Goal: Navigation & Orientation: Understand site structure

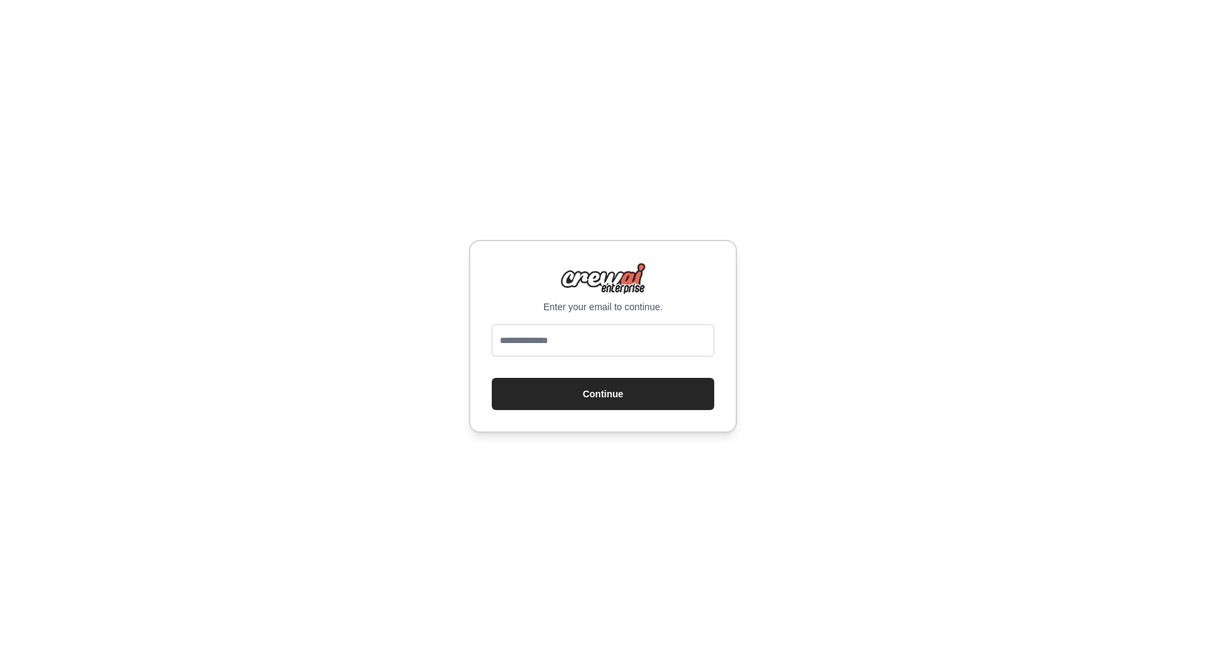
type input "**********"
click at [572, 389] on button "Continue" at bounding box center [603, 394] width 222 height 32
click at [566, 399] on button "Continue" at bounding box center [603, 394] width 222 height 32
click at [591, 389] on button "Continue" at bounding box center [603, 394] width 222 height 32
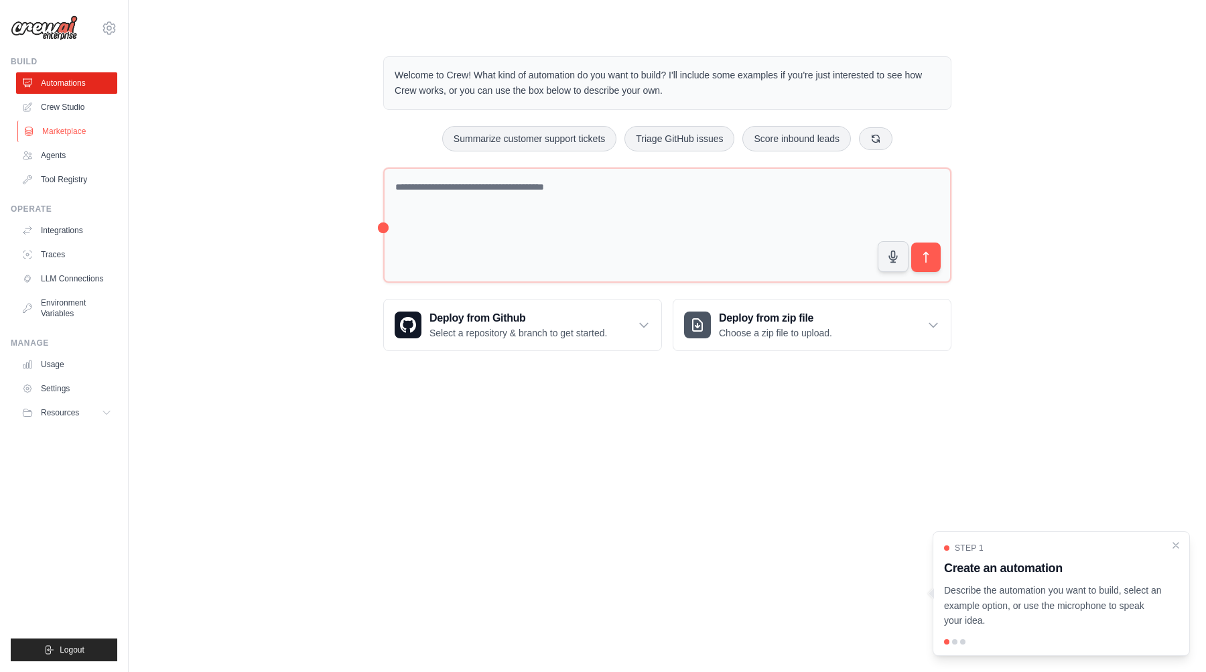
click at [58, 137] on link "Marketplace" at bounding box center [67, 131] width 101 height 21
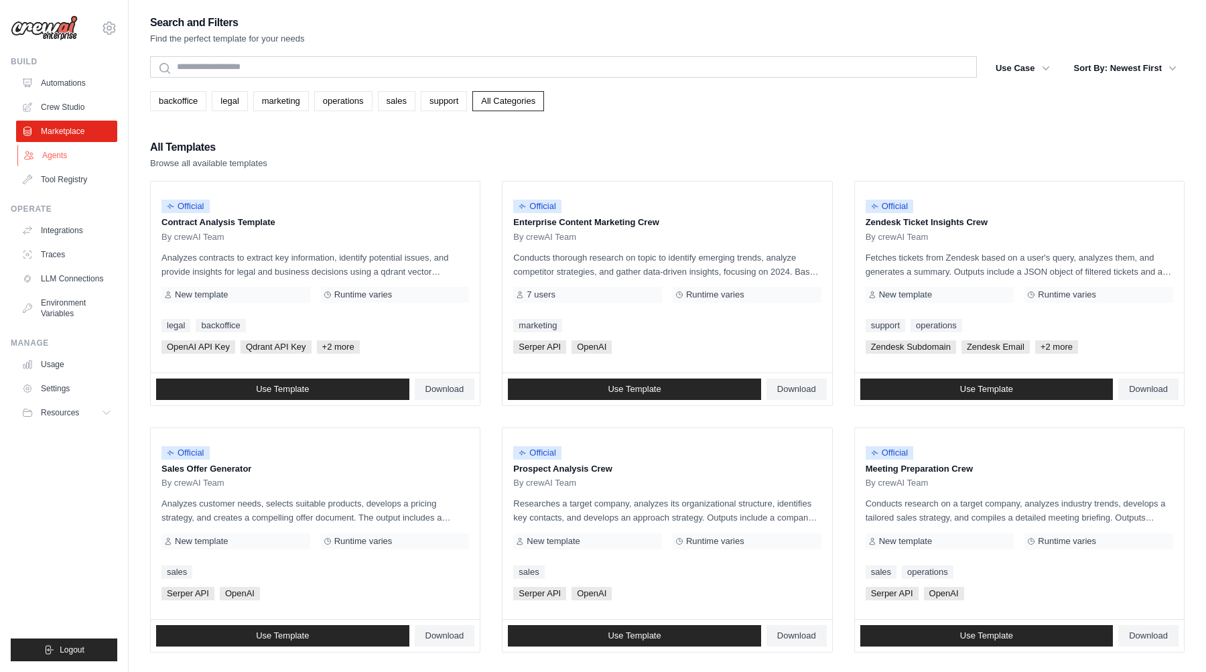
click at [48, 161] on link "Agents" at bounding box center [67, 155] width 101 height 21
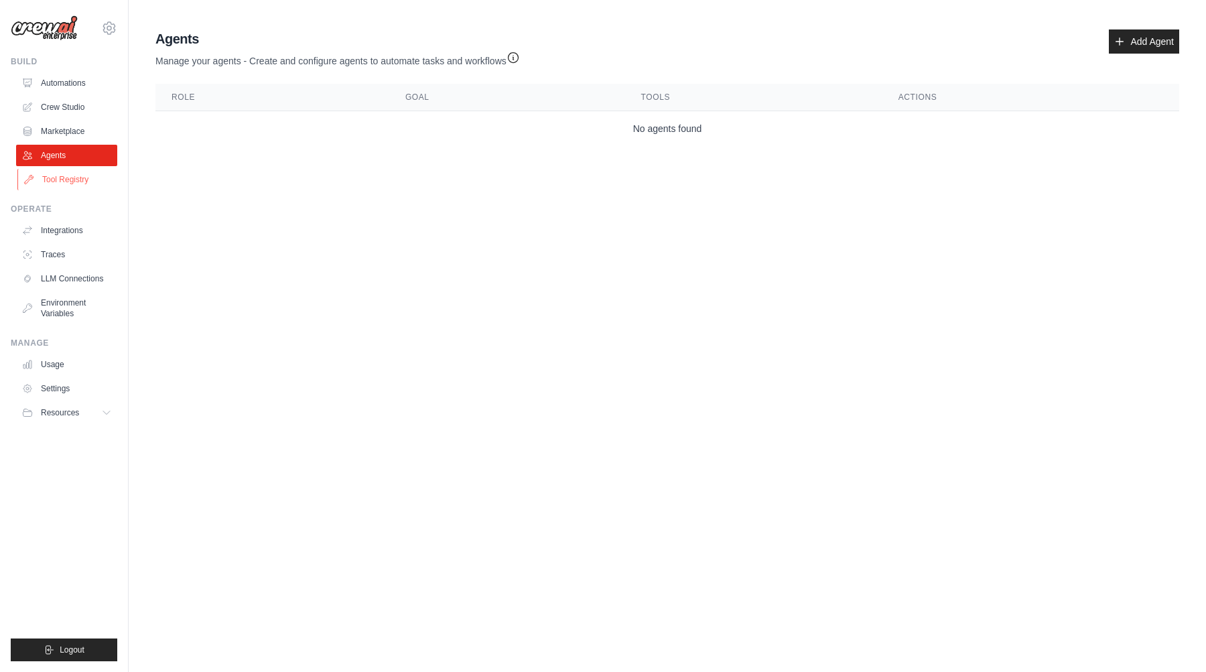
click at [62, 178] on link "Tool Registry" at bounding box center [67, 179] width 101 height 21
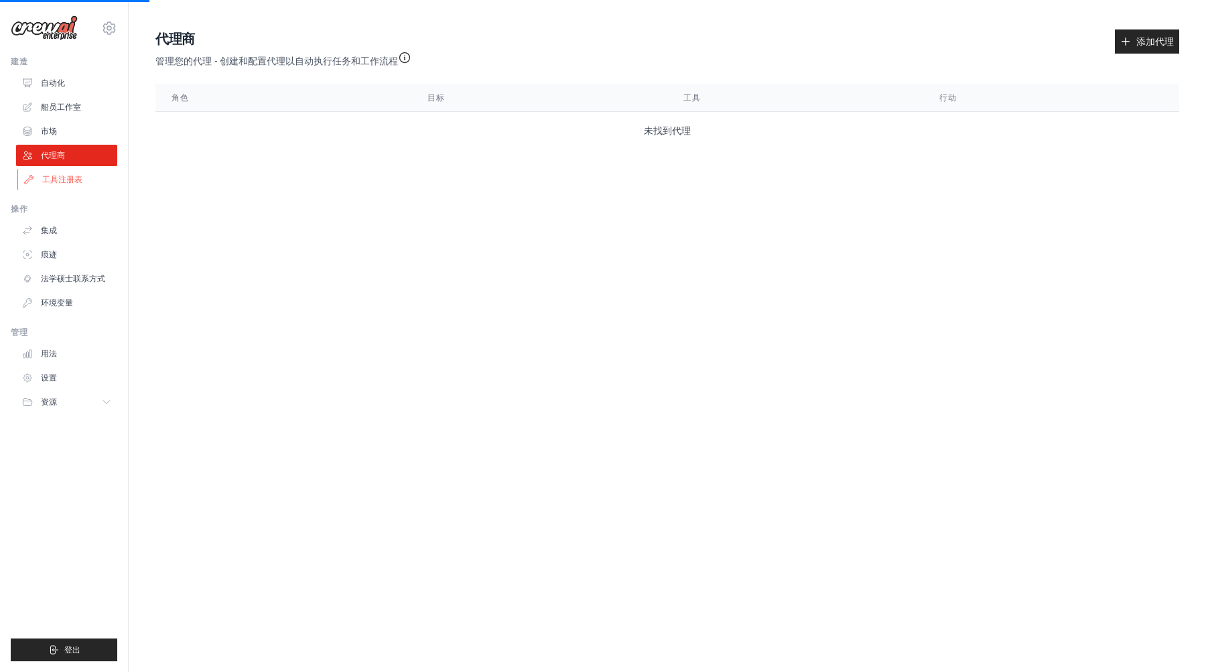
click at [56, 181] on font "工具注册表" at bounding box center [62, 179] width 40 height 9
click at [46, 104] on font "船员工作室" at bounding box center [62, 106] width 40 height 9
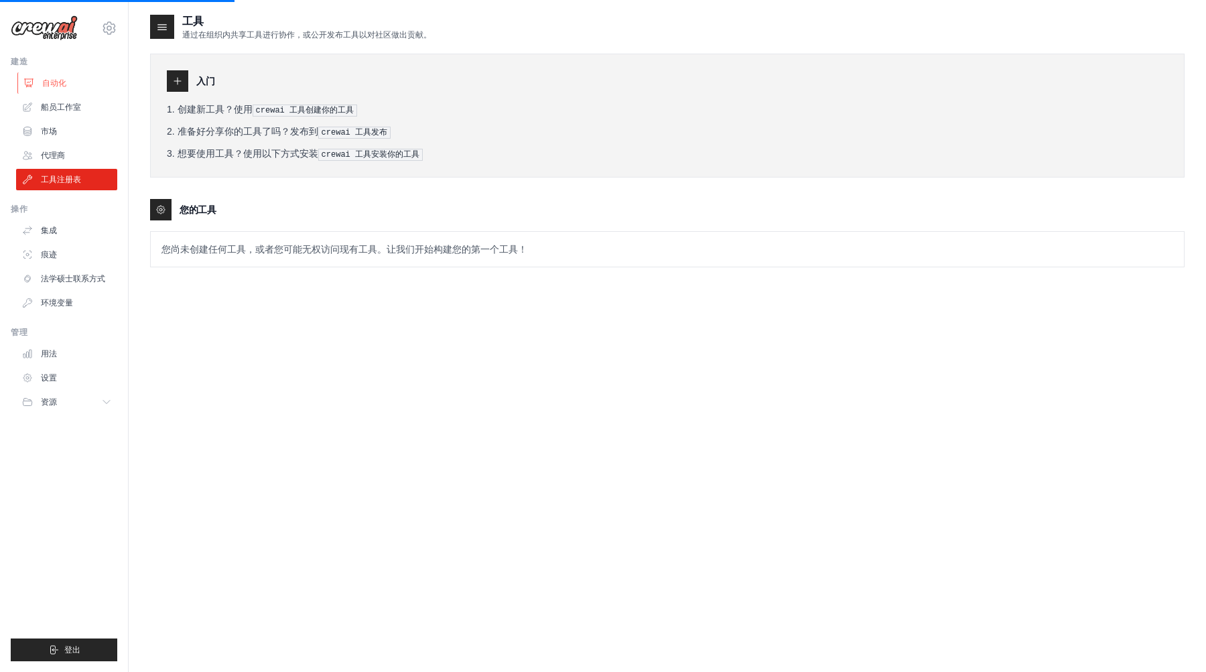
click at [58, 80] on font "自动化" at bounding box center [54, 82] width 24 height 9
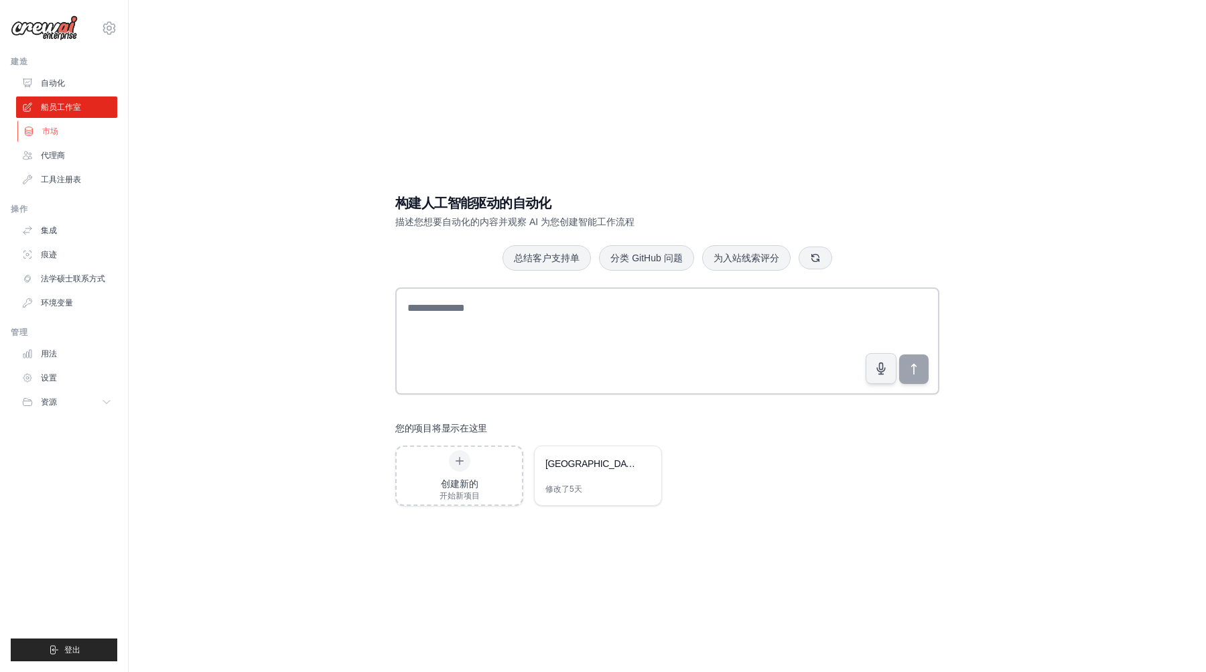
click at [58, 133] on link "市场" at bounding box center [67, 131] width 101 height 21
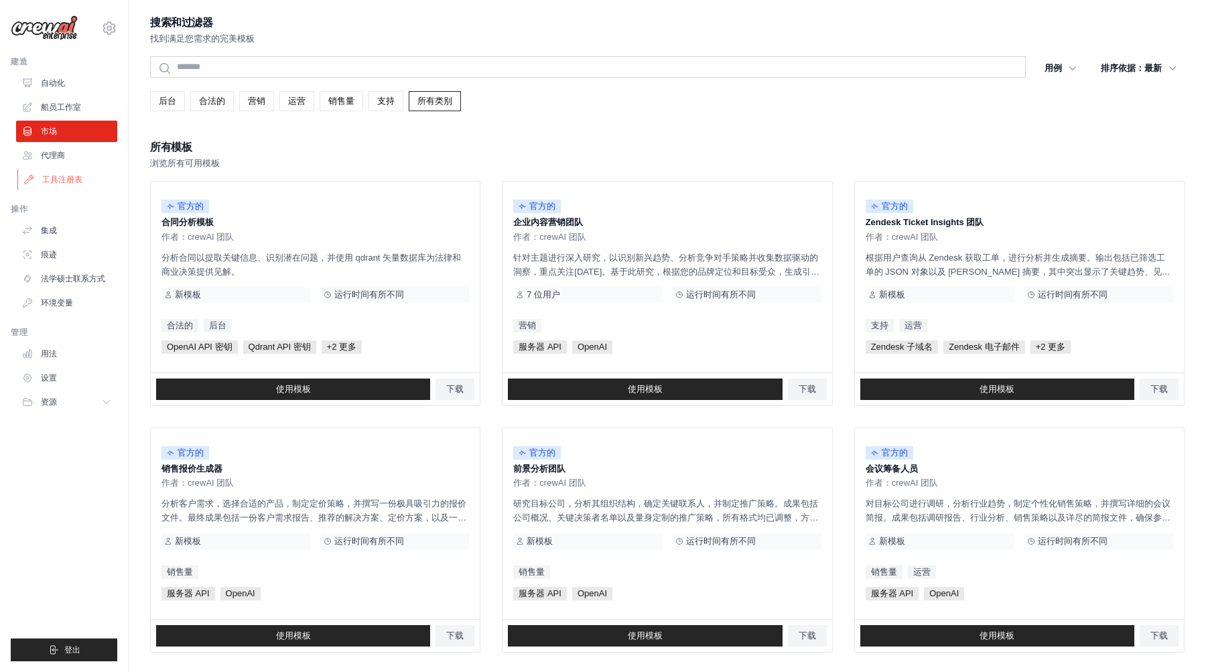
click at [58, 172] on link "工具注册表" at bounding box center [67, 179] width 101 height 21
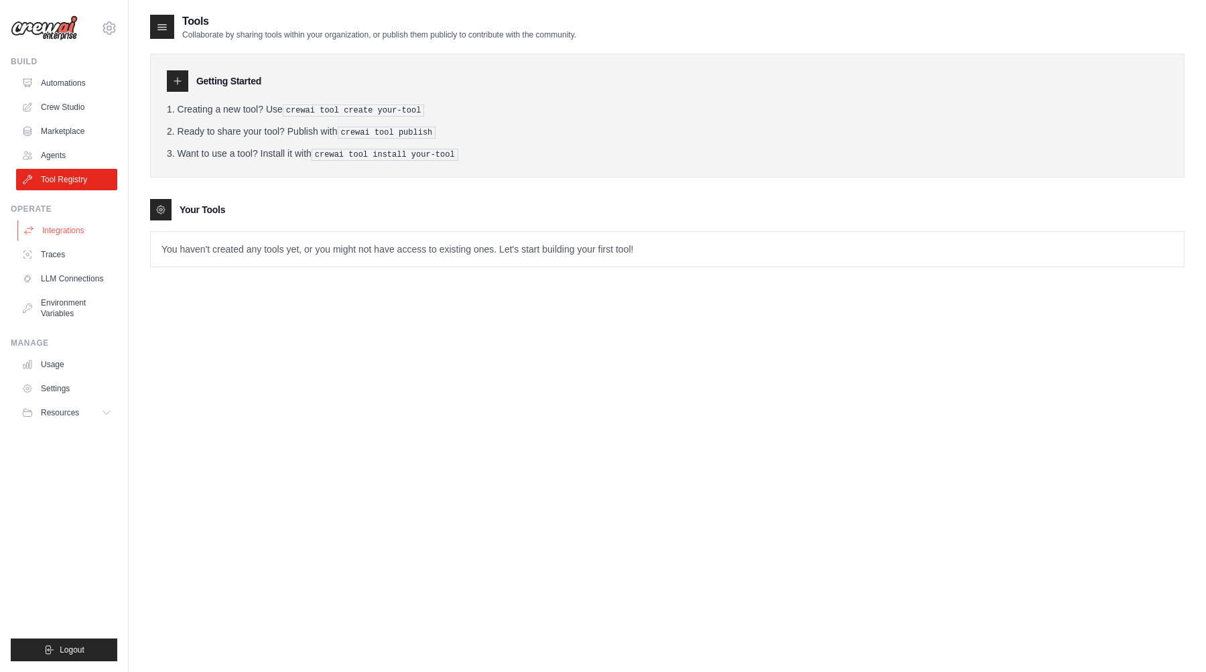
click at [49, 230] on link "Integrations" at bounding box center [67, 230] width 101 height 21
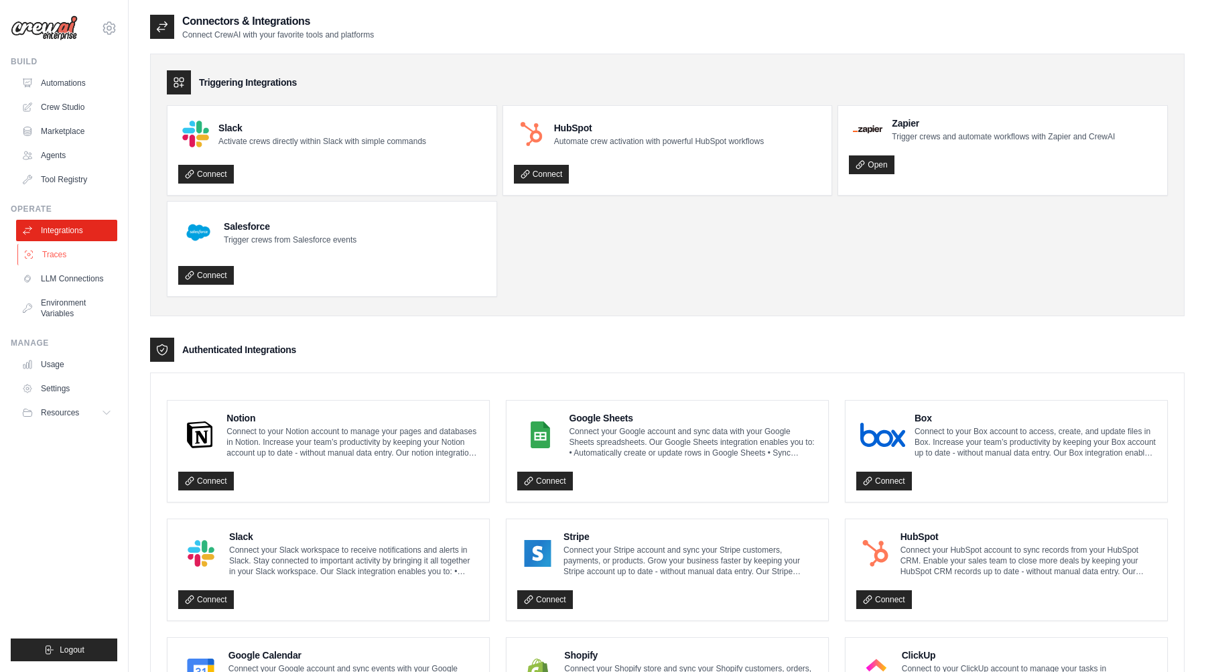
click at [51, 252] on link "Traces" at bounding box center [67, 254] width 101 height 21
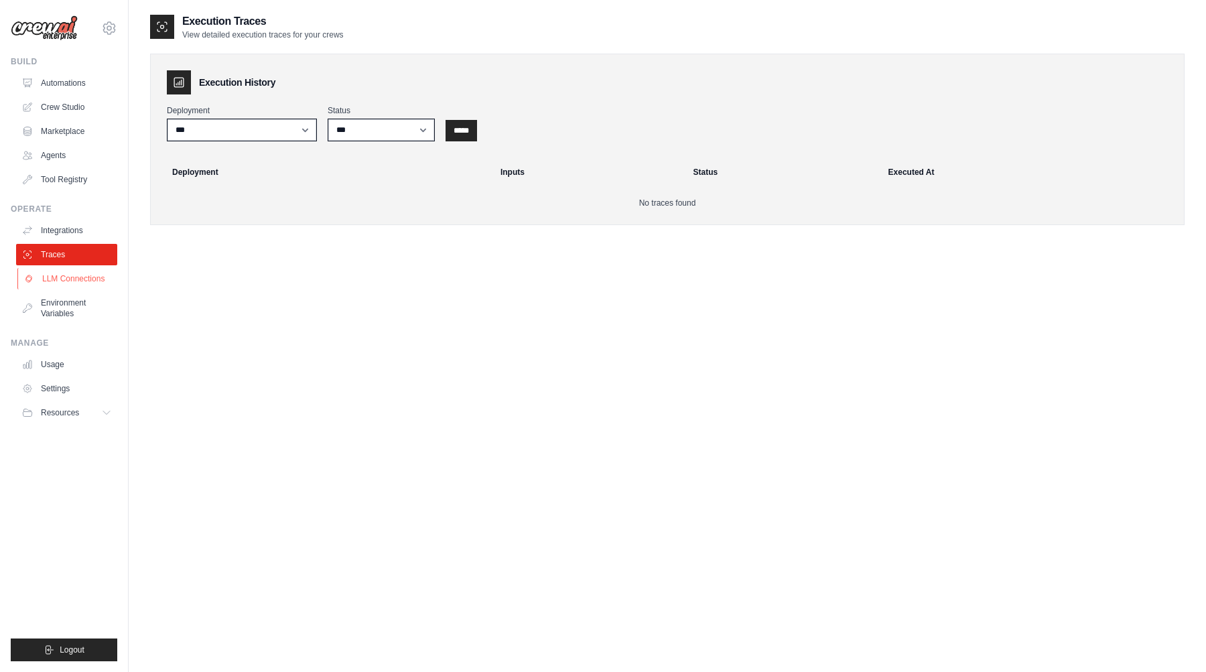
click at [52, 277] on link "LLM Connections" at bounding box center [67, 278] width 101 height 21
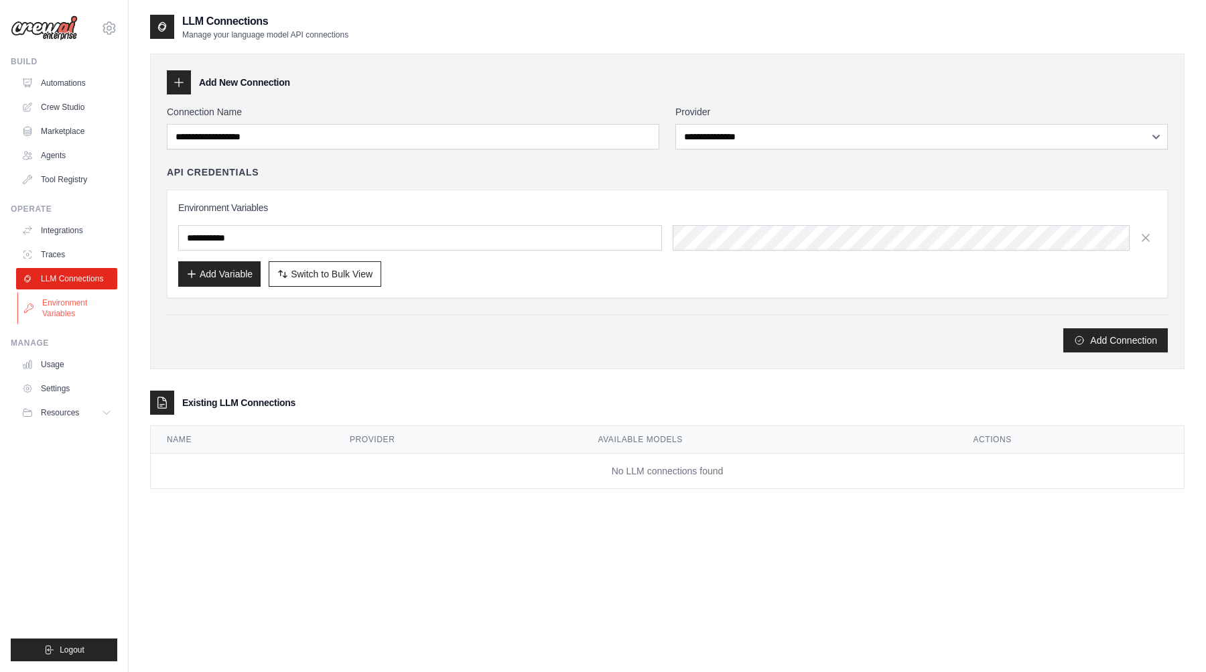
click at [55, 305] on link "Environment Variables" at bounding box center [67, 308] width 101 height 32
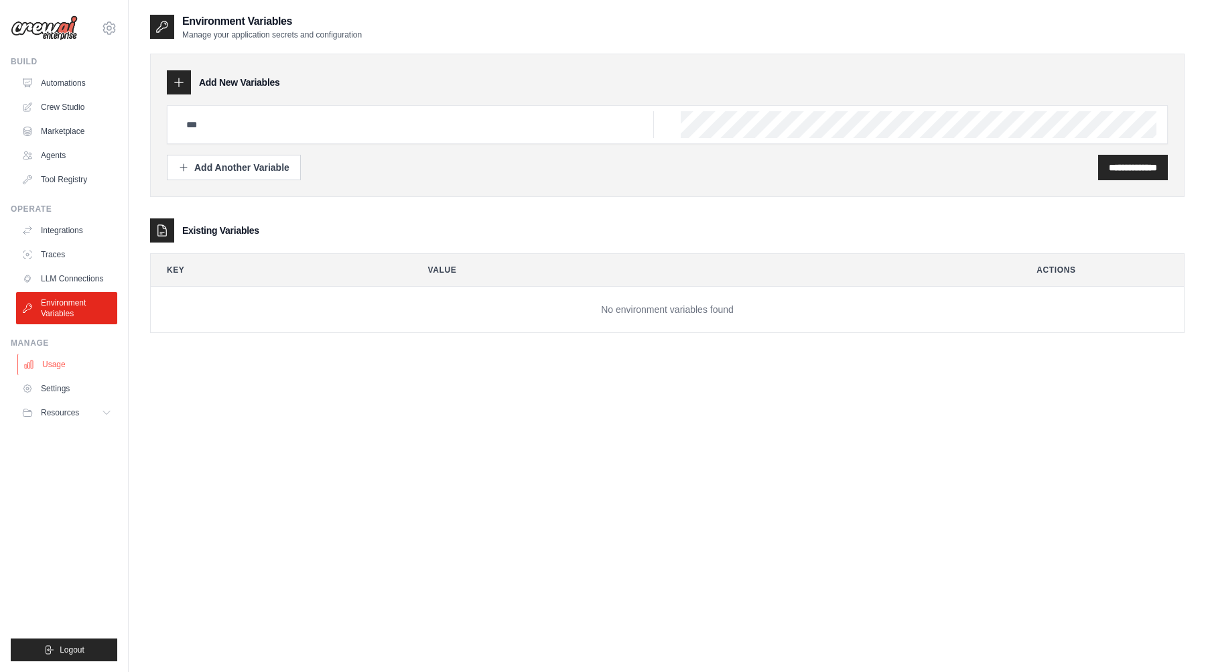
click at [47, 370] on link "Usage" at bounding box center [67, 364] width 101 height 21
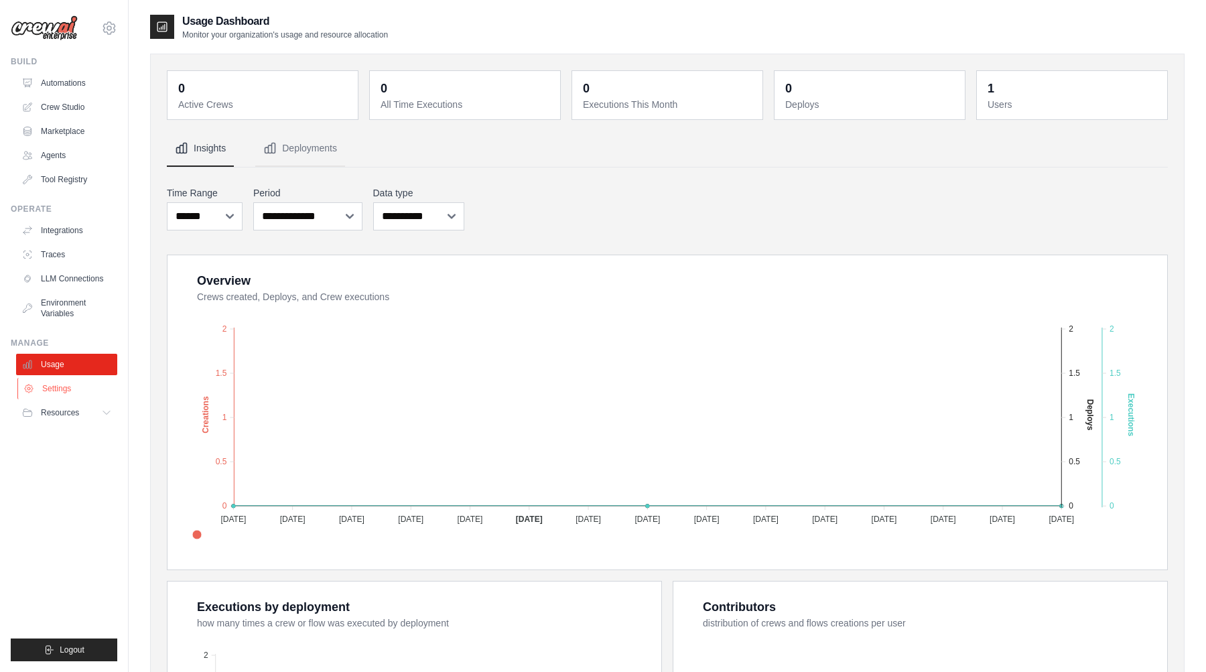
click at [53, 385] on link "Settings" at bounding box center [67, 388] width 101 height 21
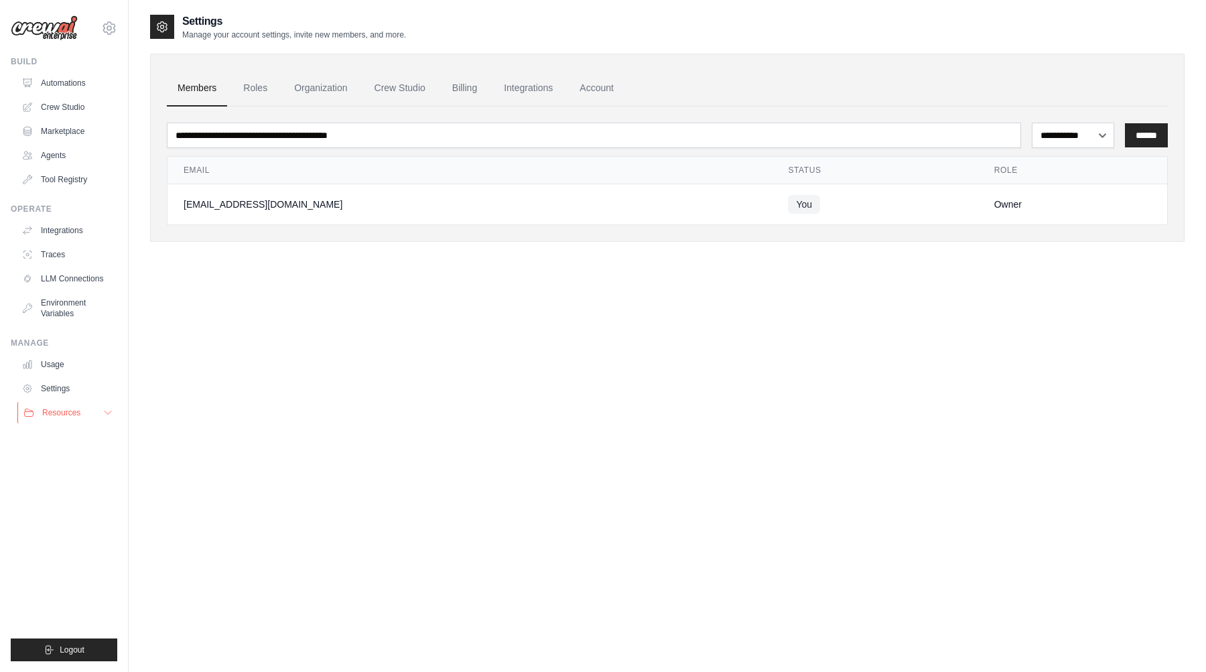
click at [110, 413] on icon at bounding box center [107, 412] width 11 height 11
click at [109, 411] on icon at bounding box center [107, 412] width 11 height 11
click at [62, 113] on link "Crew Studio" at bounding box center [67, 106] width 101 height 21
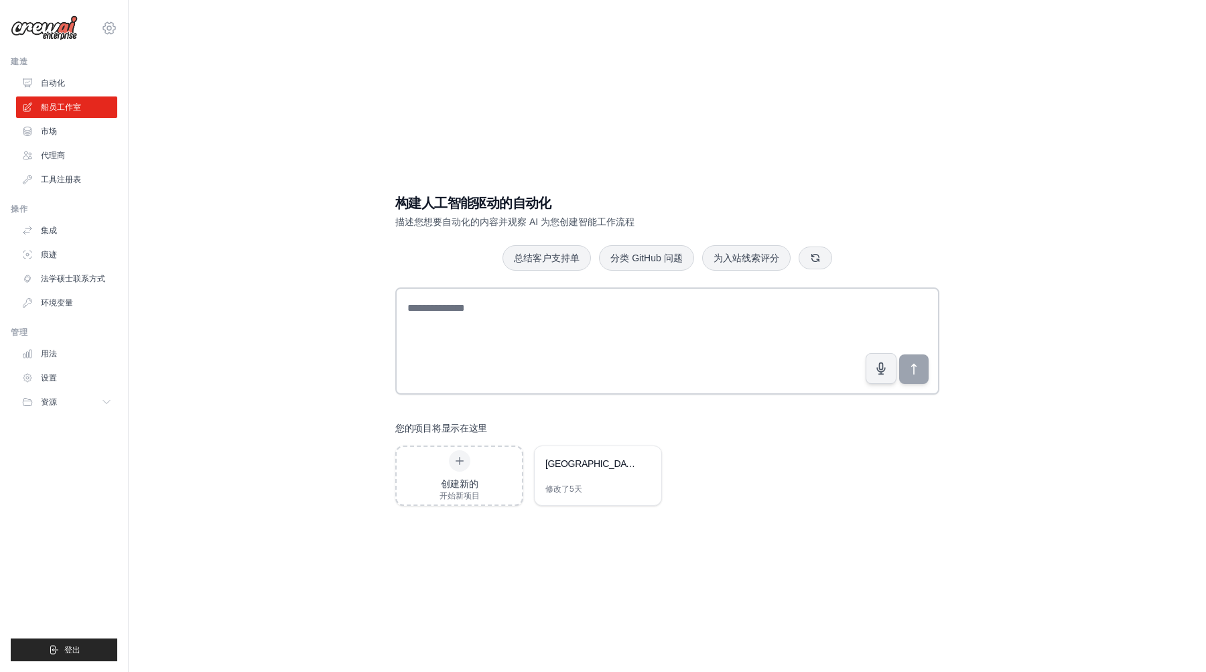
click at [109, 27] on icon at bounding box center [109, 28] width 16 height 16
click at [311, 68] on div "构建人工智能驱动的自动化 描述您想要自动化的内容并观察 AI 为您创建智能工作流程 总结客户支持单 分类 GitHub 问题 为入站线索评分 您的项目将显示在…" at bounding box center [667, 349] width 1034 height 672
click at [60, 178] on font "工具注册表" at bounding box center [62, 179] width 40 height 9
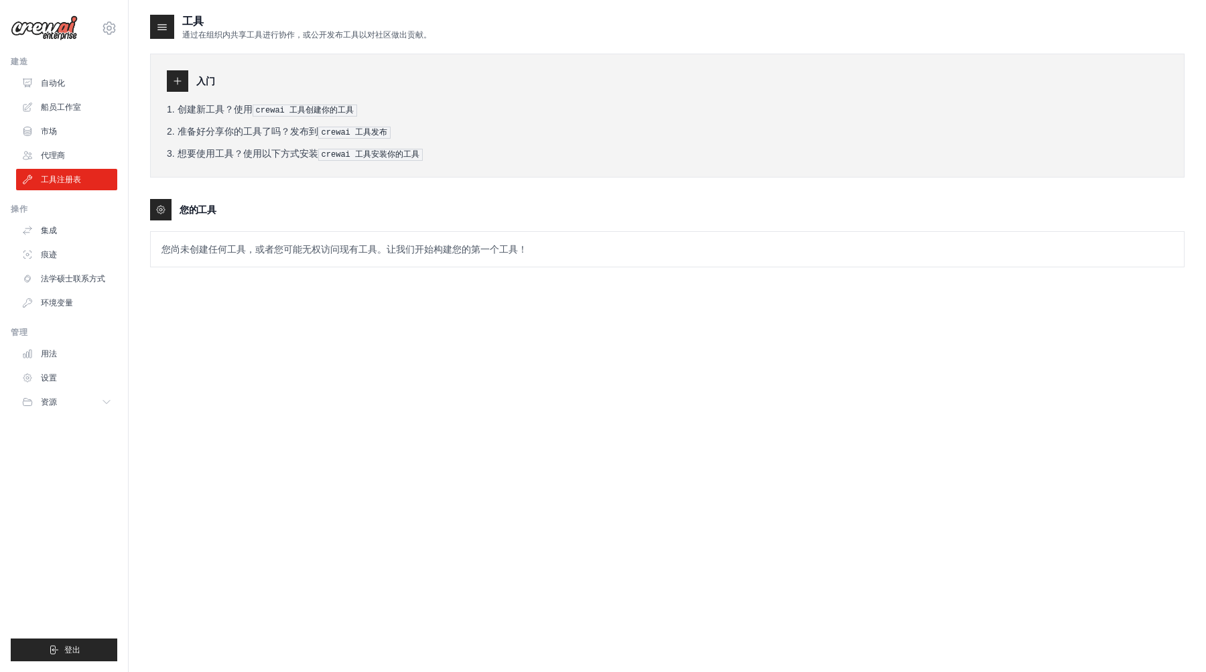
click at [329, 257] on p "您尚未创建任何工具，或者您可能无权访问现有工具。让我们开始构建您的第一个工具！" at bounding box center [667, 249] width 1033 height 35
click at [328, 251] on font "您尚未创建任何工具，或者您可能无权访问现有工具。让我们开始构建您的第一个工具！" at bounding box center [344, 249] width 366 height 11
click at [172, 79] on icon at bounding box center [177, 81] width 11 height 11
click at [214, 251] on font "您尚未创建任何工具，或者您可能无权访问现有工具。让我们开始构建您的第一个工具！" at bounding box center [344, 249] width 366 height 11
click at [194, 237] on p "您尚未创建任何工具，或者您可能无权访问现有工具。让我们开始构建您的第一个工具！" at bounding box center [667, 249] width 1033 height 35
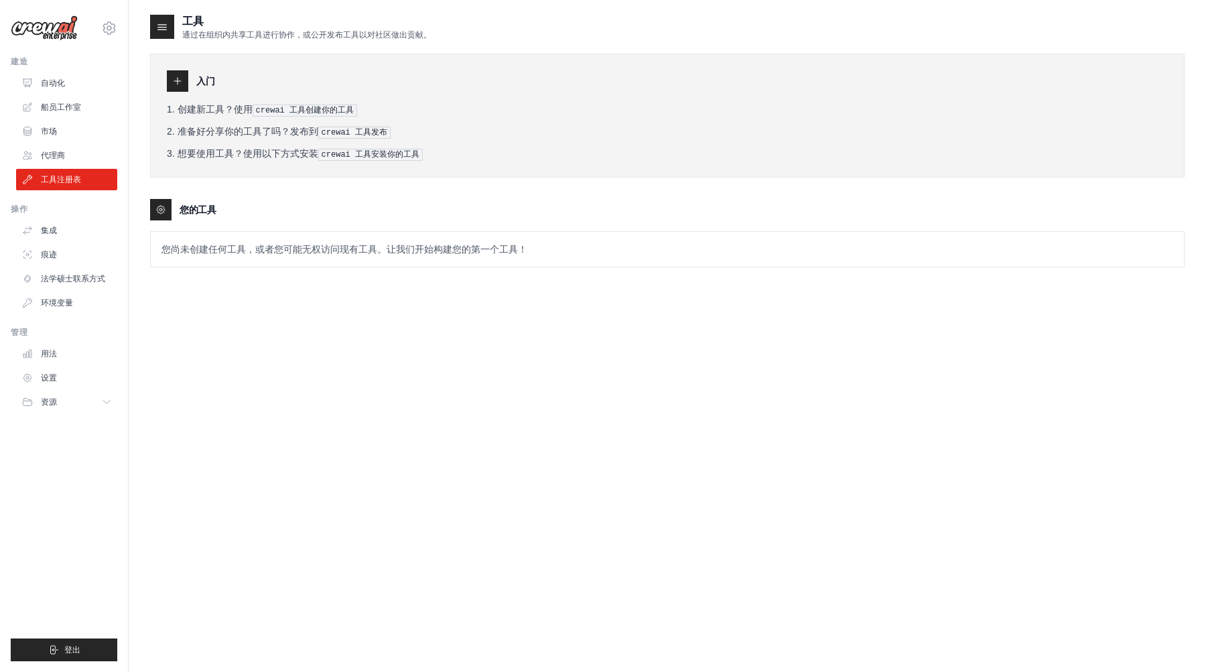
click at [152, 199] on div at bounding box center [160, 209] width 21 height 21
click at [162, 205] on icon at bounding box center [160, 209] width 11 height 11
click at [455, 265] on div "您尚未创建任何工具，或者您可能无权访问现有工具。让我们开始构建您的第一个工具！" at bounding box center [667, 249] width 1034 height 36
click at [459, 239] on p "您尚未创建任何工具，或者您可能无权访问现有工具。让我们开始构建您的第一个工具！" at bounding box center [667, 249] width 1033 height 35
click at [397, 249] on font "您尚未创建任何工具，或者您可能无权访问现有工具。让我们开始构建您的第一个工具！" at bounding box center [344, 249] width 366 height 11
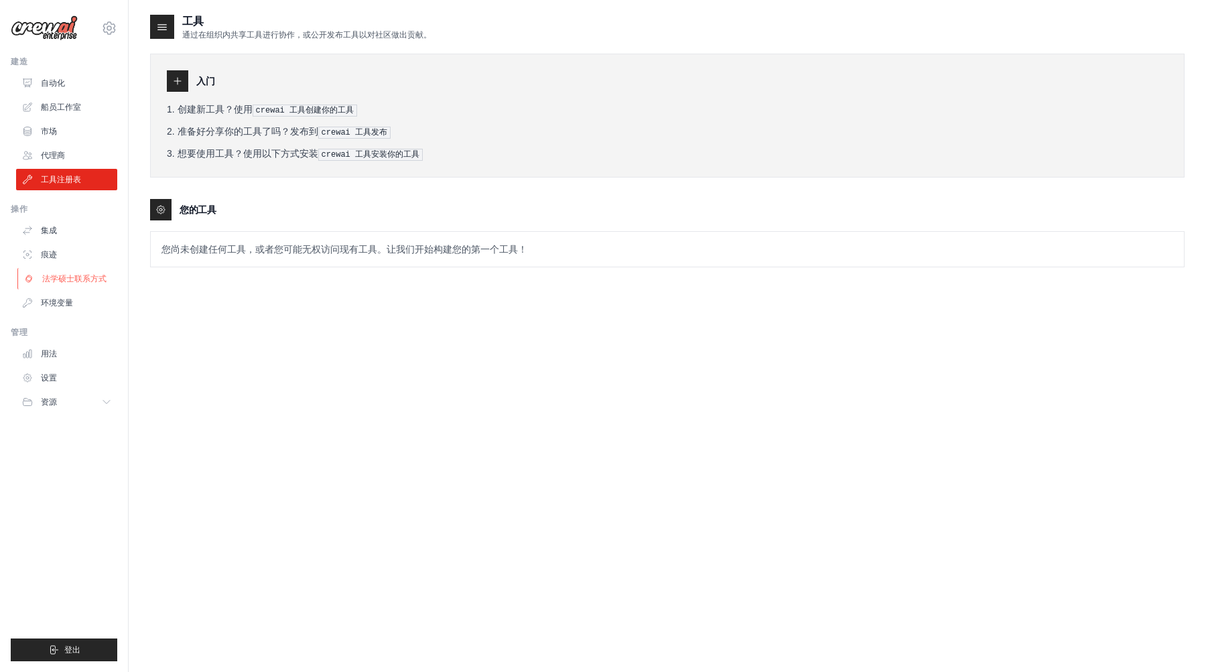
click at [59, 281] on font "法学硕士联系方式" at bounding box center [74, 278] width 64 height 9
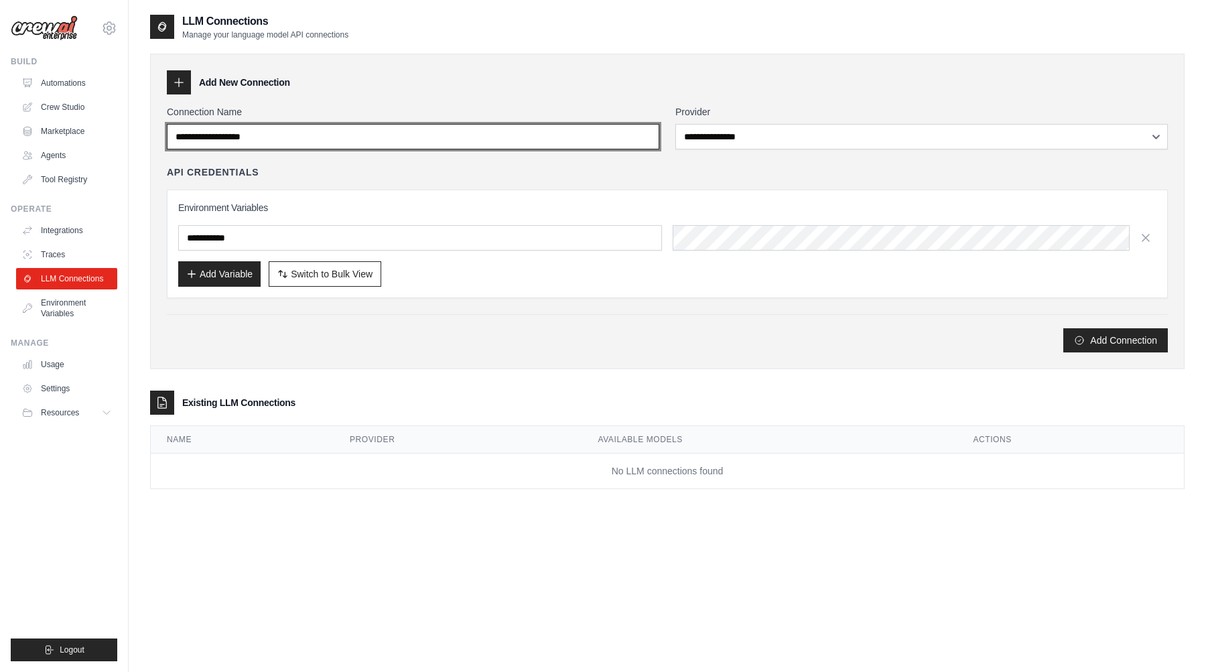
click at [265, 131] on input "Connection Name" at bounding box center [413, 136] width 492 height 25
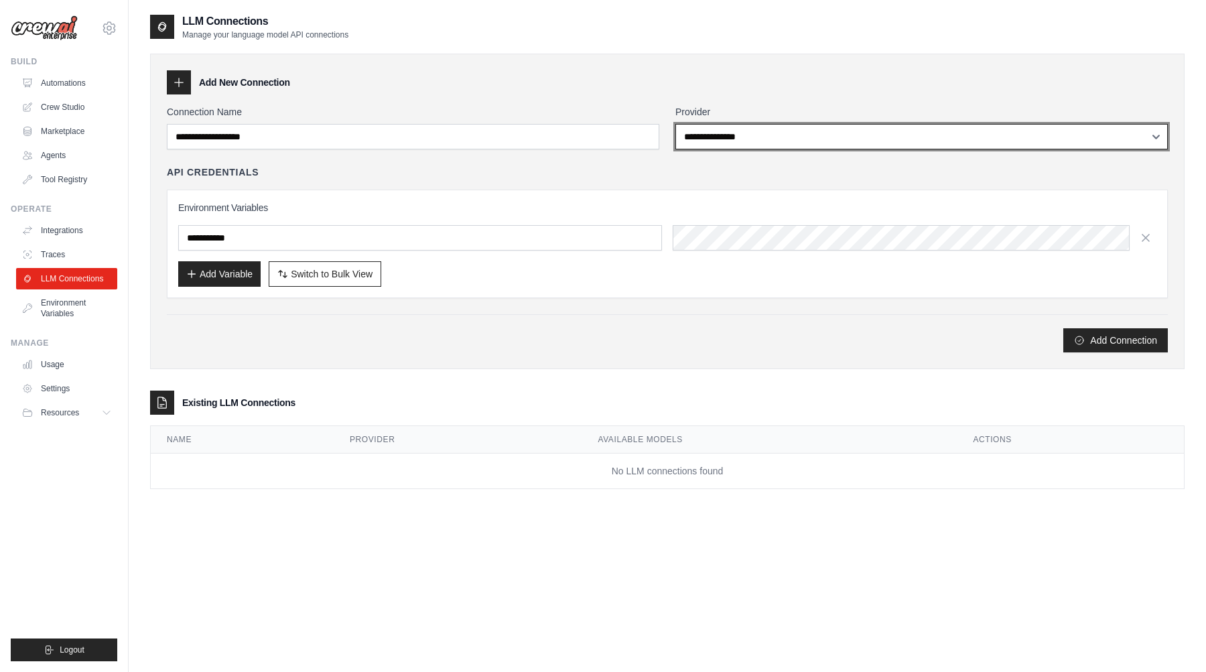
click at [743, 129] on select "**********" at bounding box center [921, 136] width 492 height 25
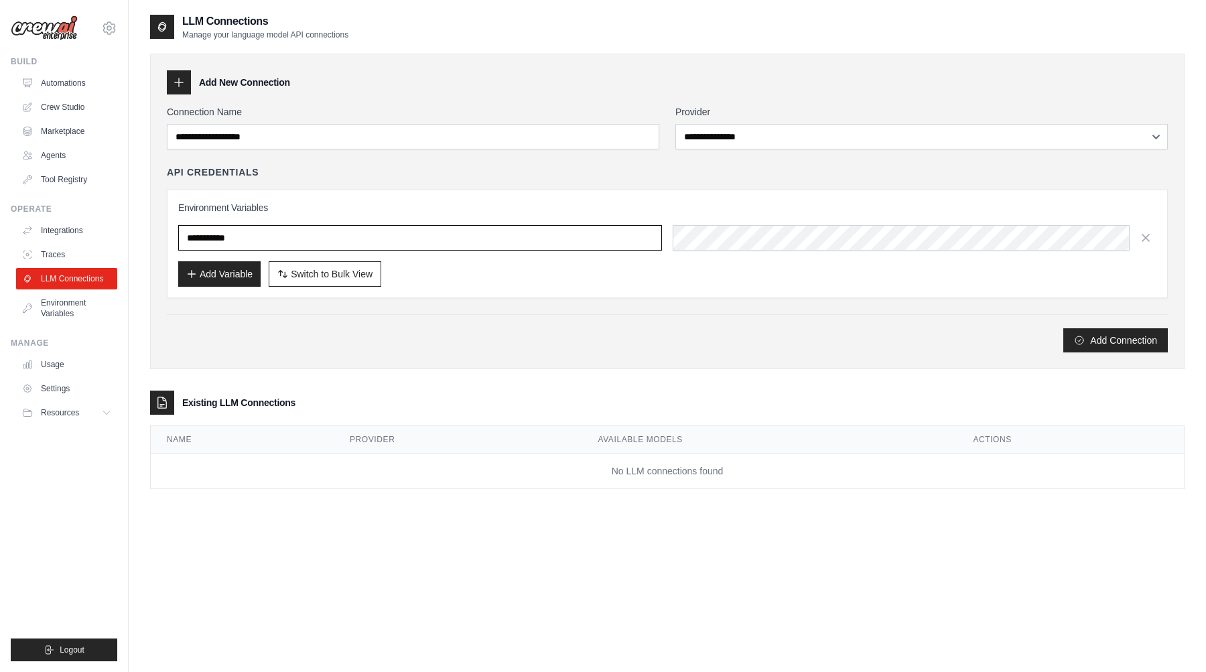
click at [498, 233] on input "text" at bounding box center [420, 237] width 484 height 25
click at [44, 305] on link "Environment Variables" at bounding box center [67, 308] width 101 height 32
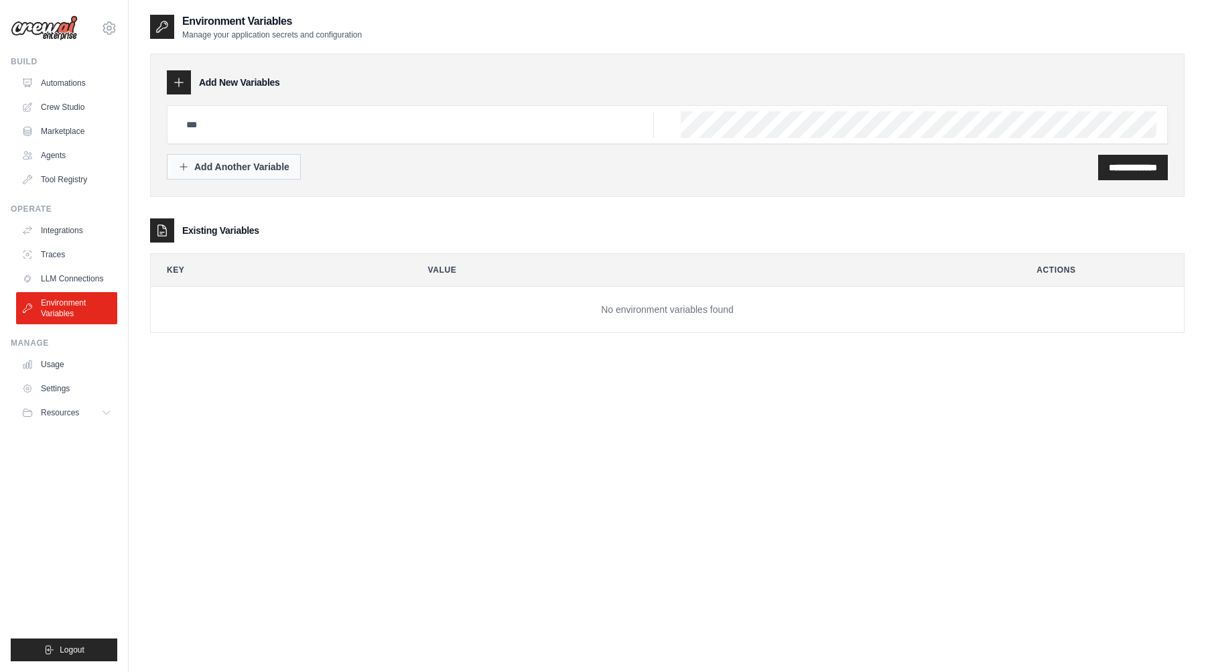
click at [204, 169] on div "Add Another Variable" at bounding box center [233, 166] width 111 height 13
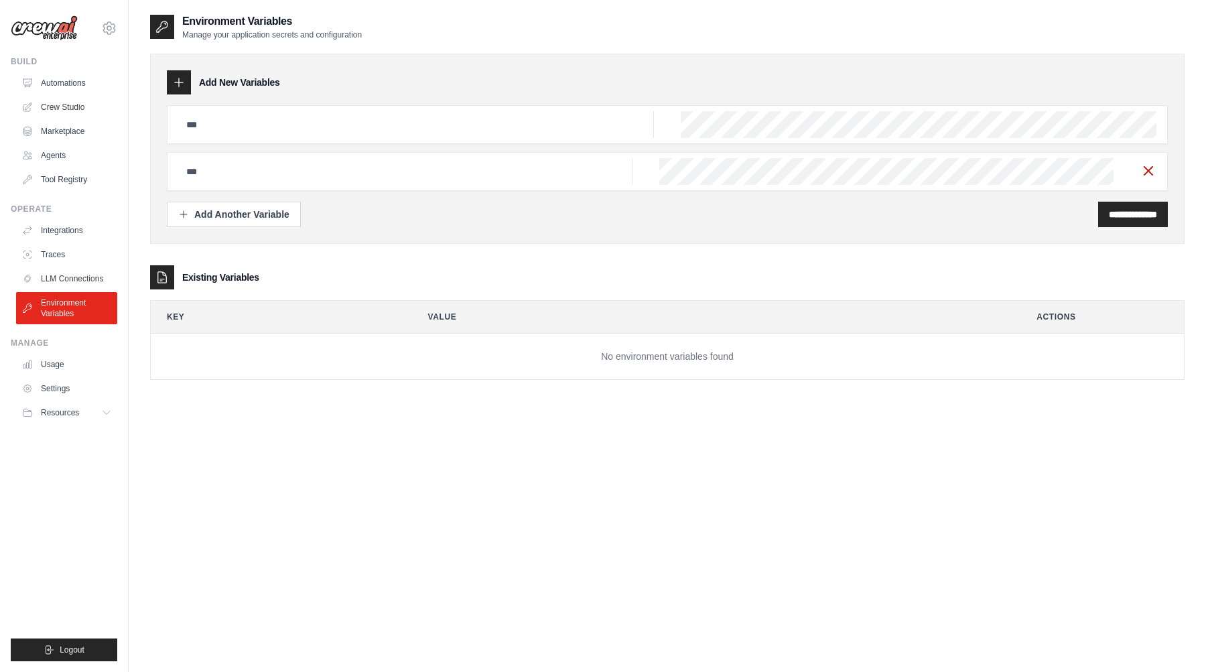
click at [1143, 168] on icon "button" at bounding box center [1148, 171] width 16 height 16
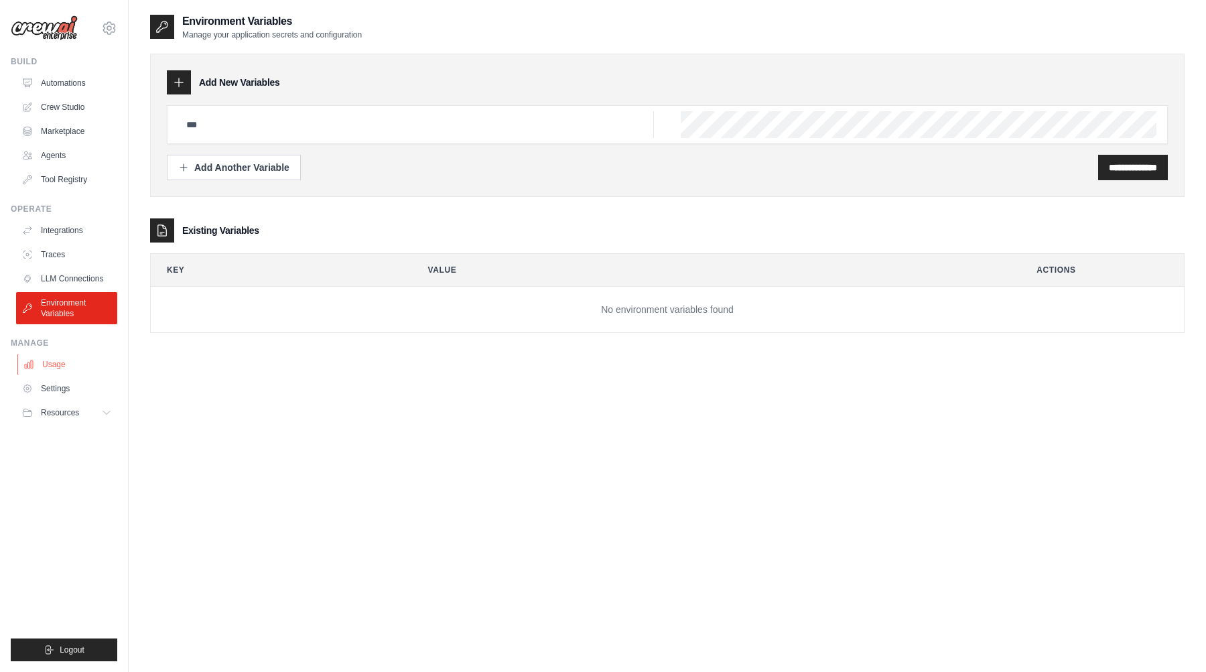
click at [57, 360] on link "Usage" at bounding box center [67, 364] width 101 height 21
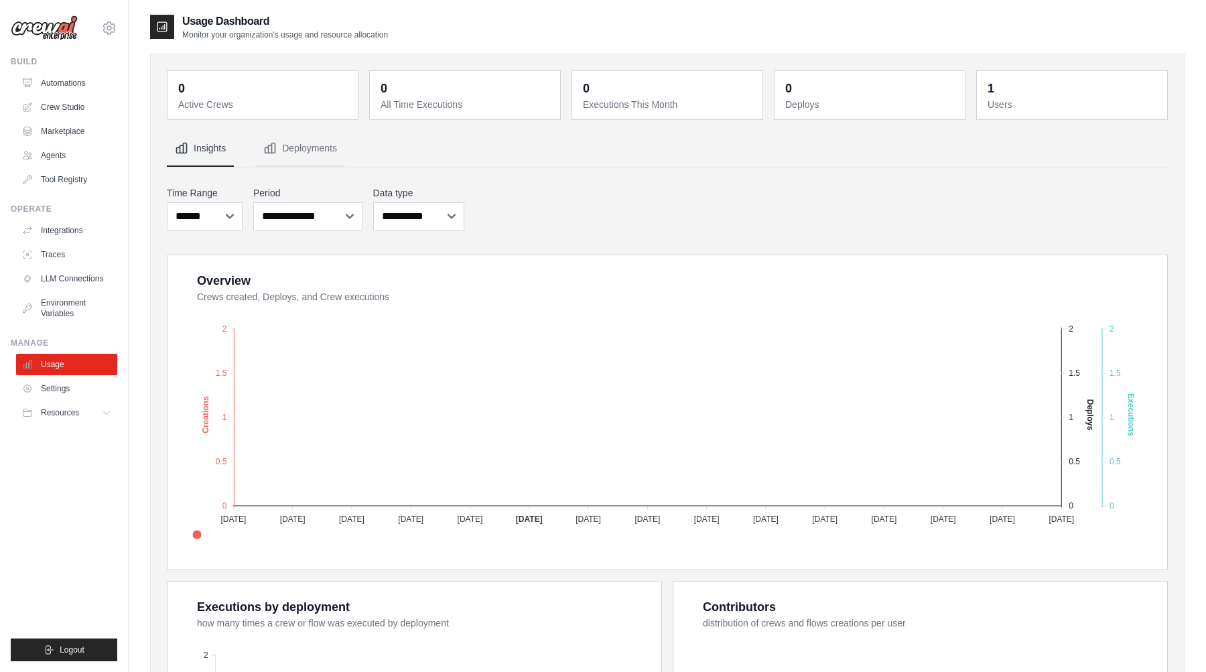
click at [52, 384] on link "Settings" at bounding box center [66, 388] width 101 height 21
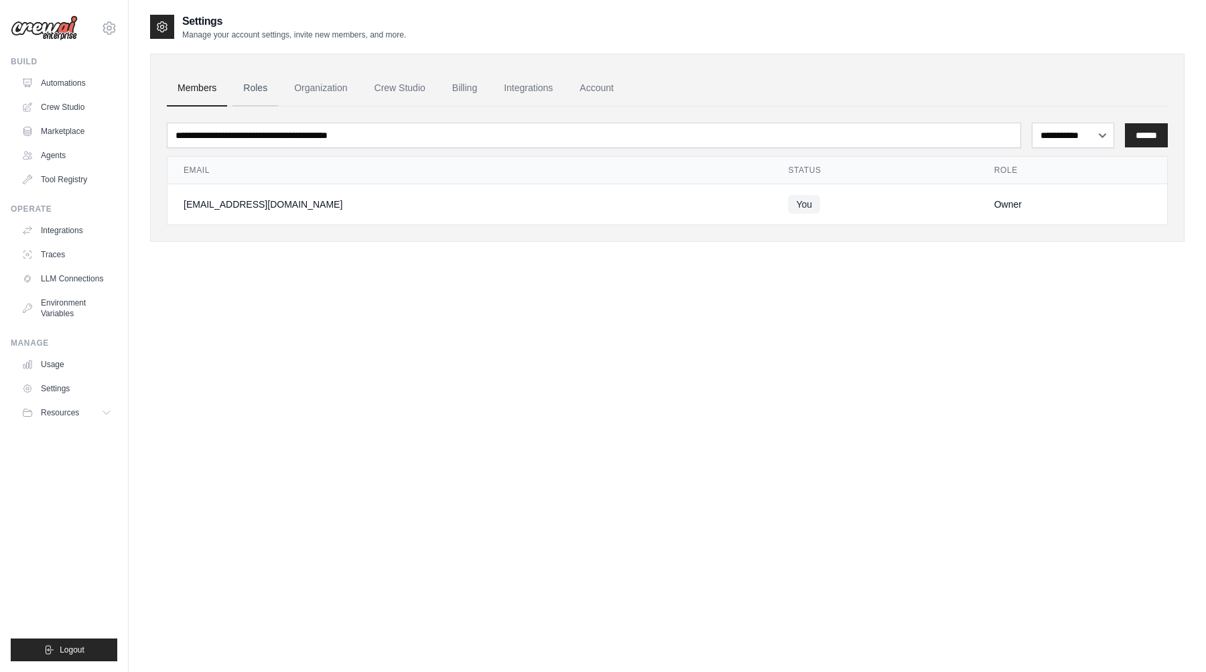
click at [255, 90] on link "Roles" at bounding box center [255, 88] width 46 height 36
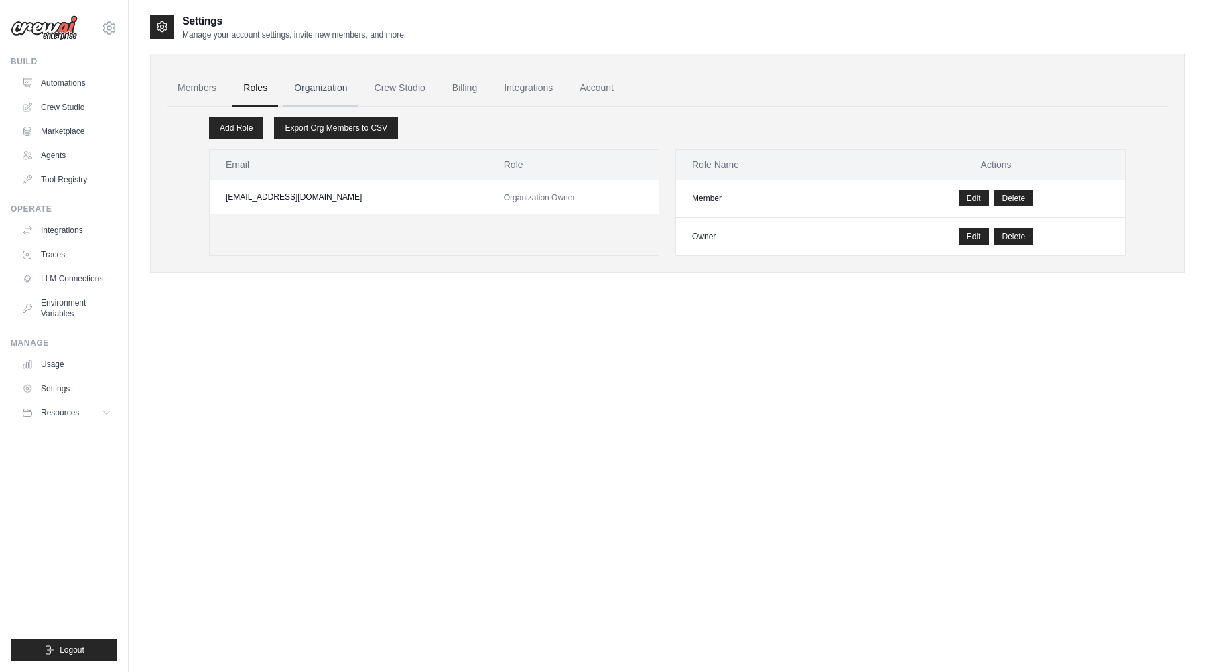
click at [308, 86] on link "Organization" at bounding box center [320, 88] width 74 height 36
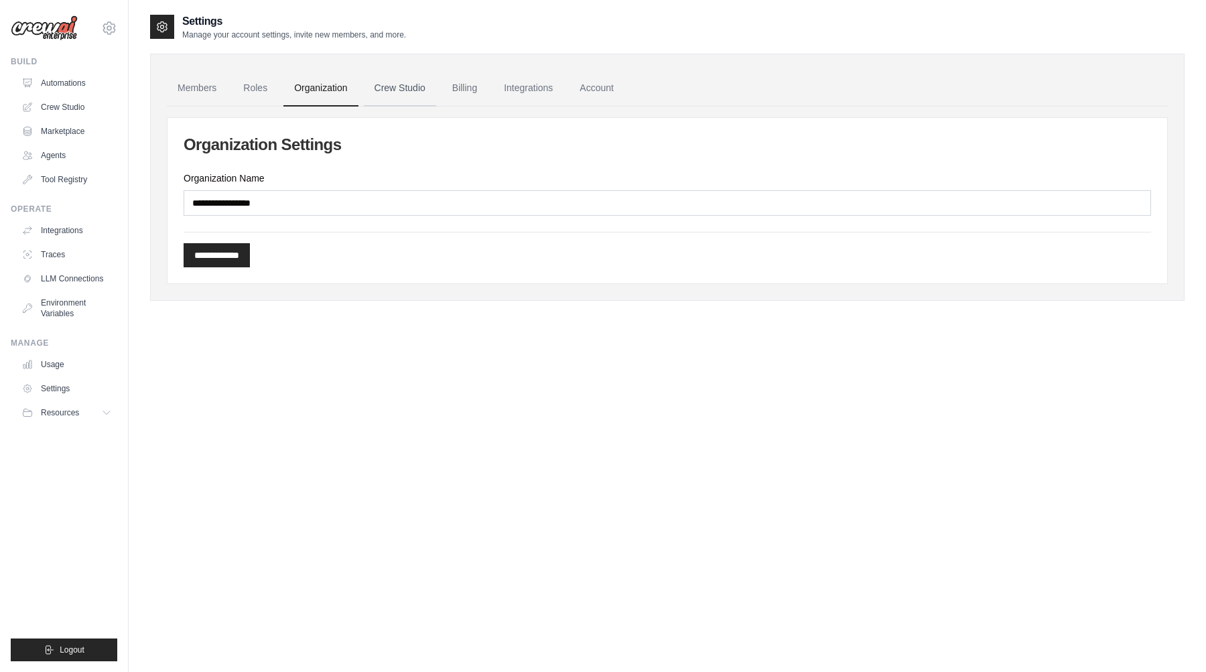
click at [404, 89] on link "Crew Studio" at bounding box center [400, 88] width 72 height 36
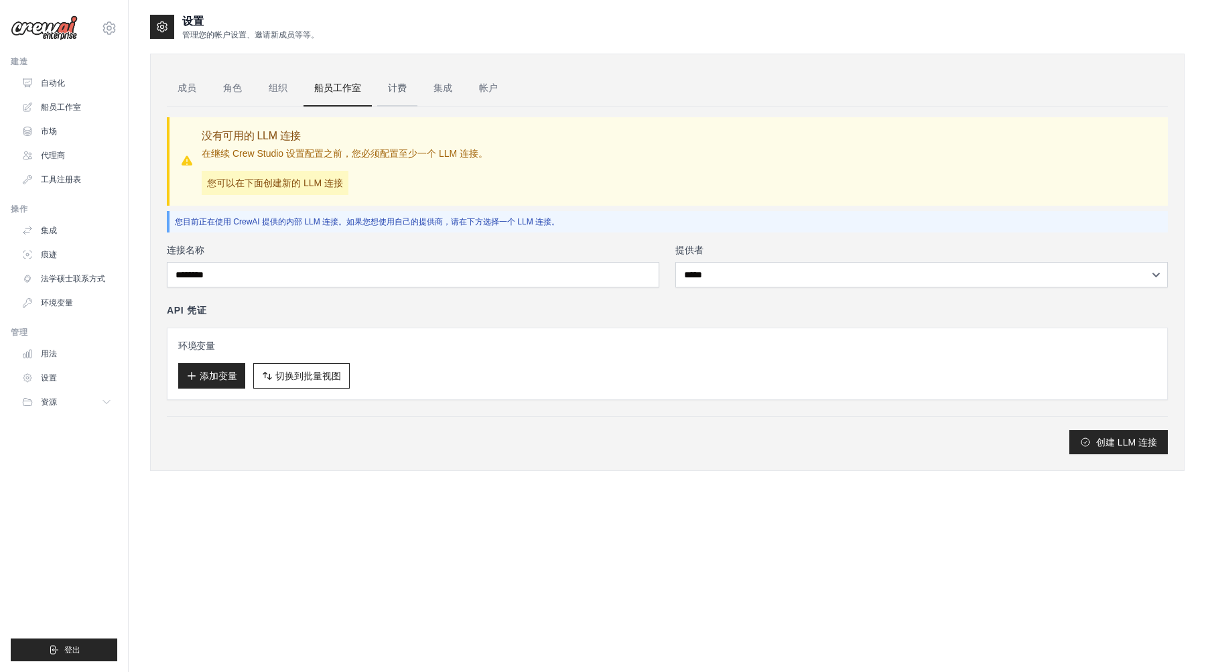
click at [401, 100] on link "计费" at bounding box center [397, 88] width 40 height 36
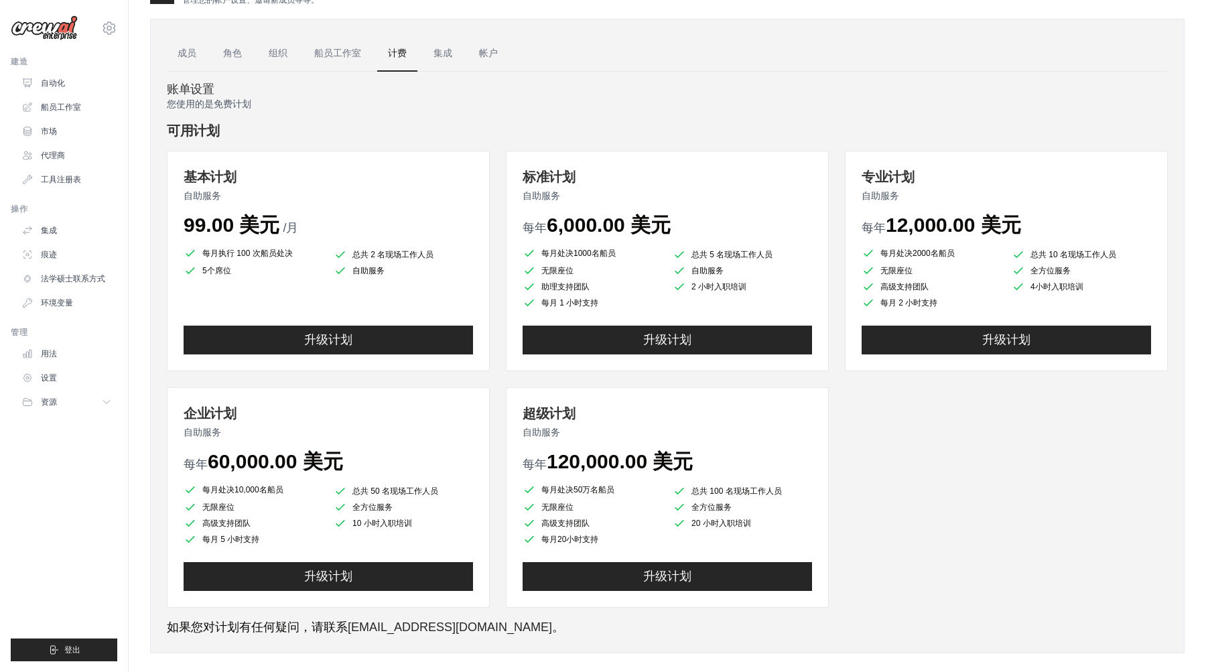
scroll to position [50, 0]
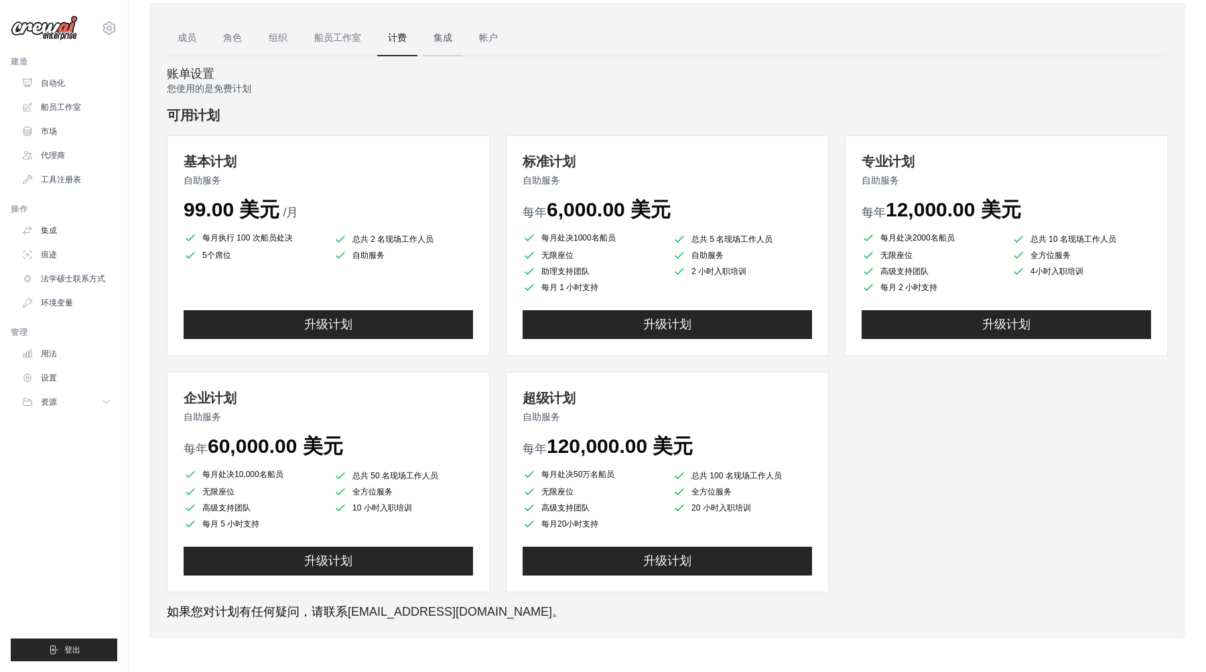
click at [440, 44] on link "集成" at bounding box center [443, 38] width 40 height 36
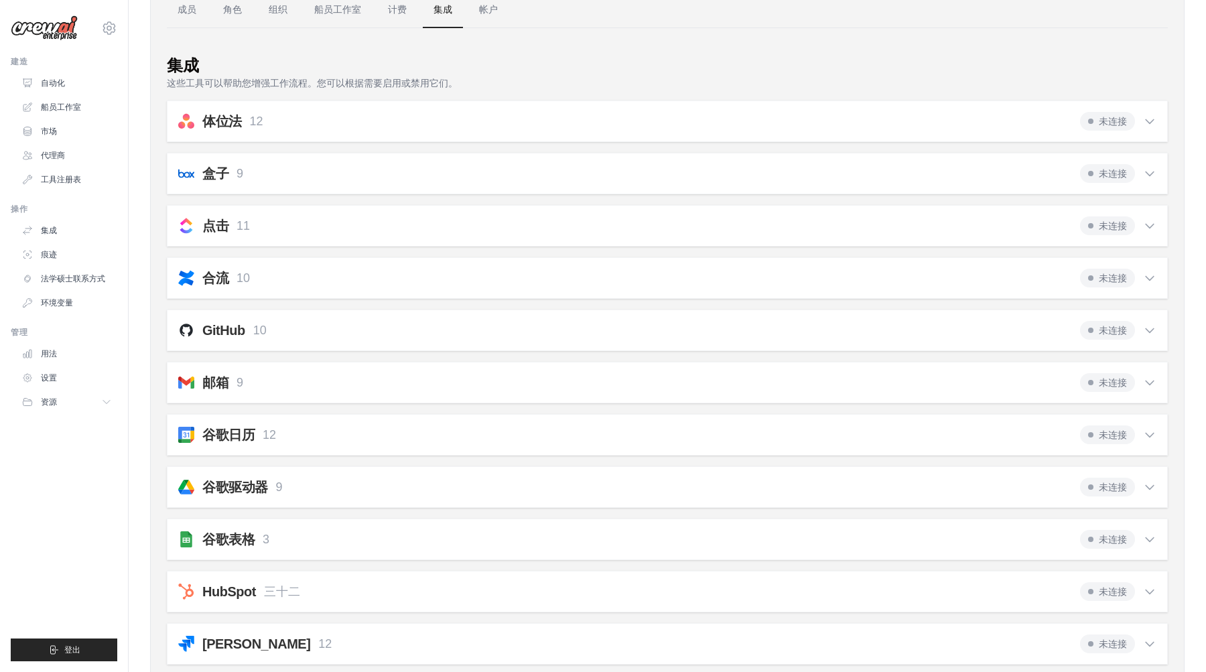
scroll to position [68, 0]
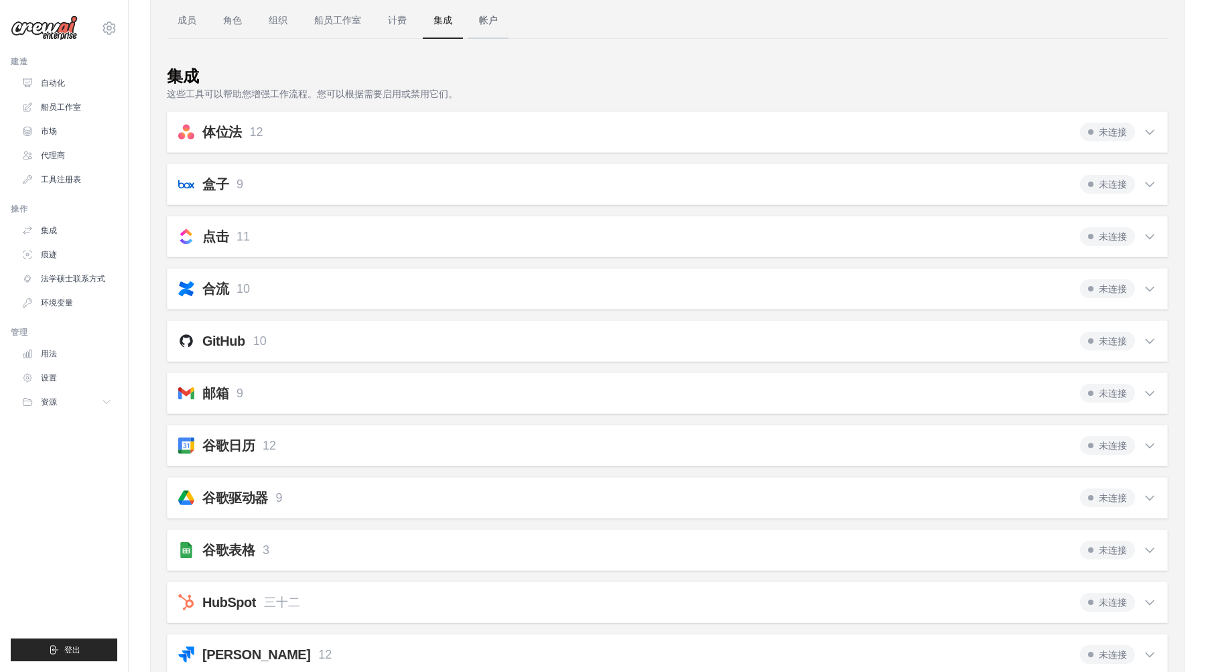
click at [489, 19] on font "帐户" at bounding box center [488, 20] width 19 height 11
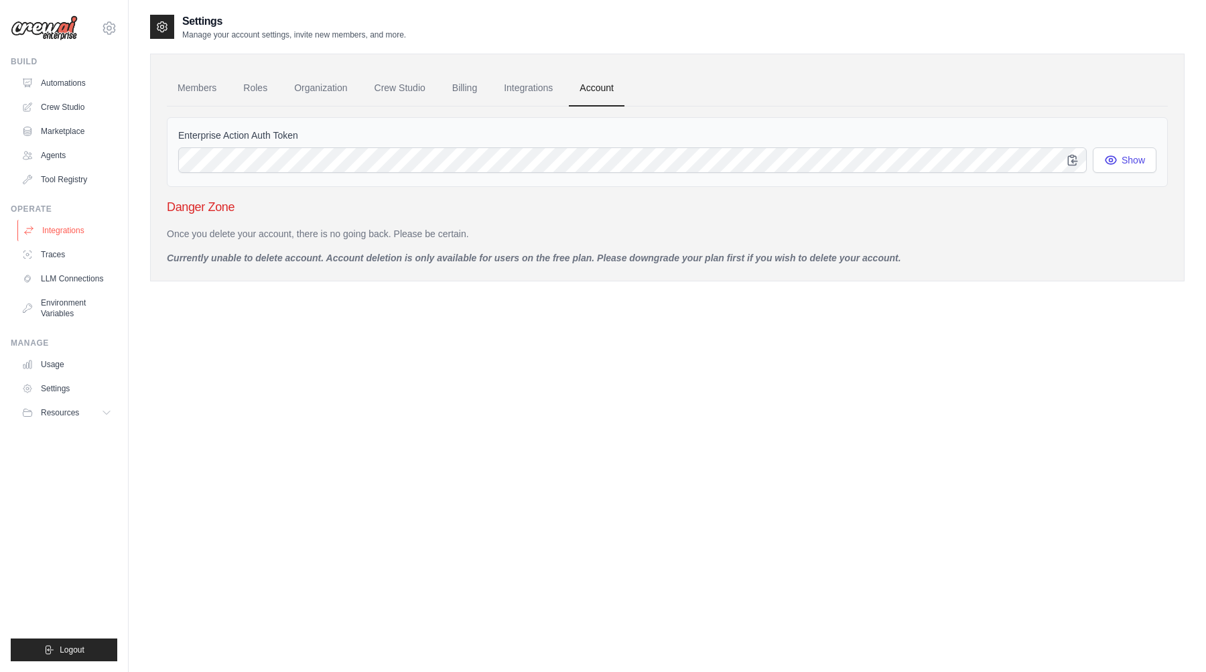
click at [50, 232] on link "Integrations" at bounding box center [67, 230] width 101 height 21
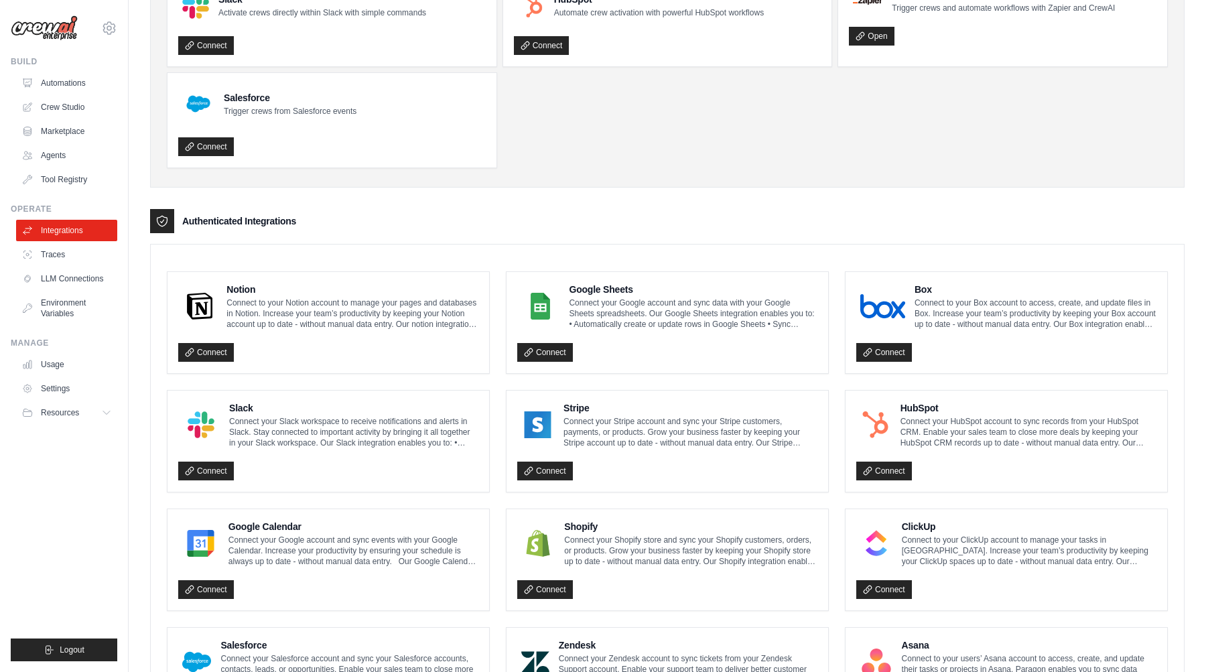
scroll to position [109, 0]
